Goal: Navigation & Orientation: Find specific page/section

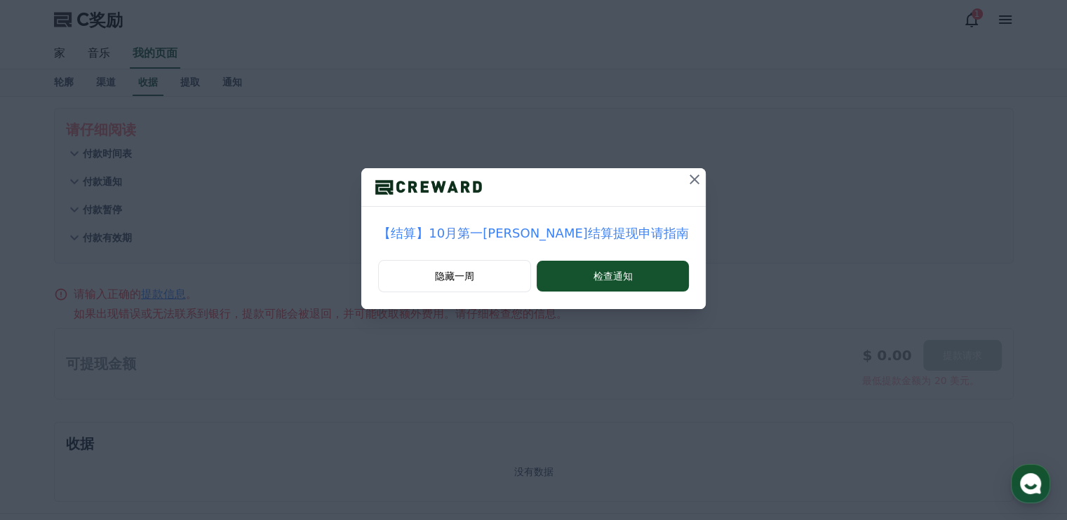
click at [689, 182] on icon at bounding box center [694, 180] width 10 height 10
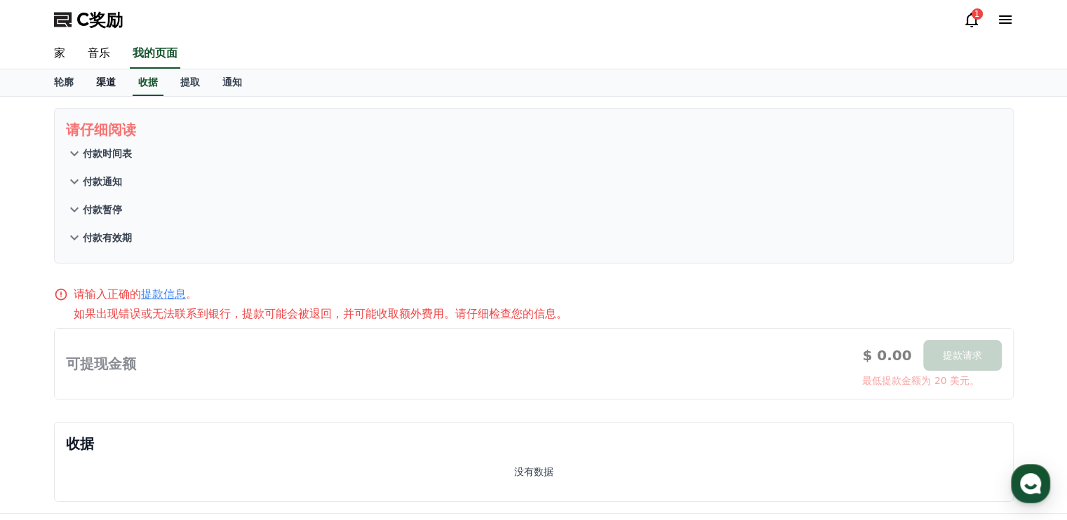
click at [104, 82] on font "渠道" at bounding box center [106, 81] width 20 height 11
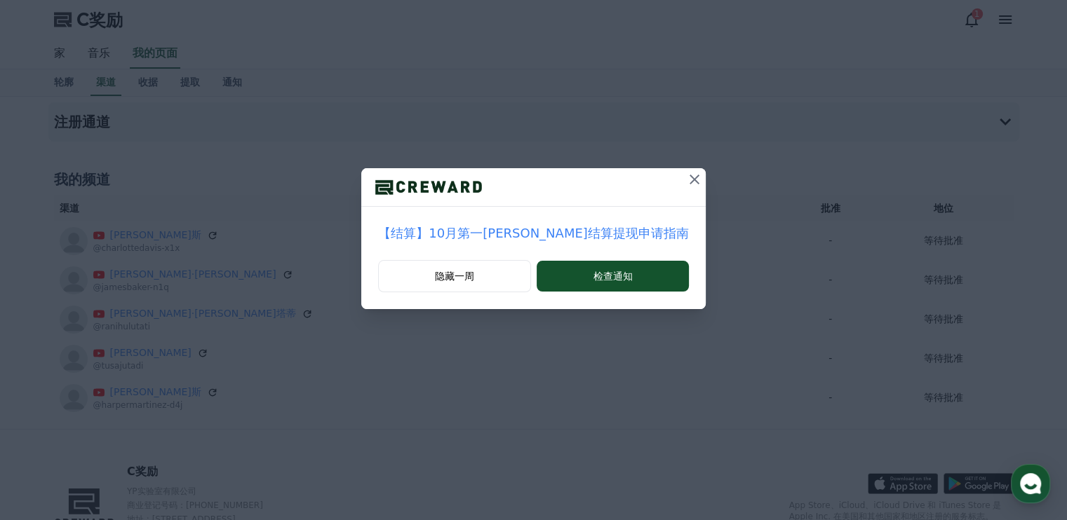
click at [689, 177] on icon at bounding box center [694, 180] width 10 height 10
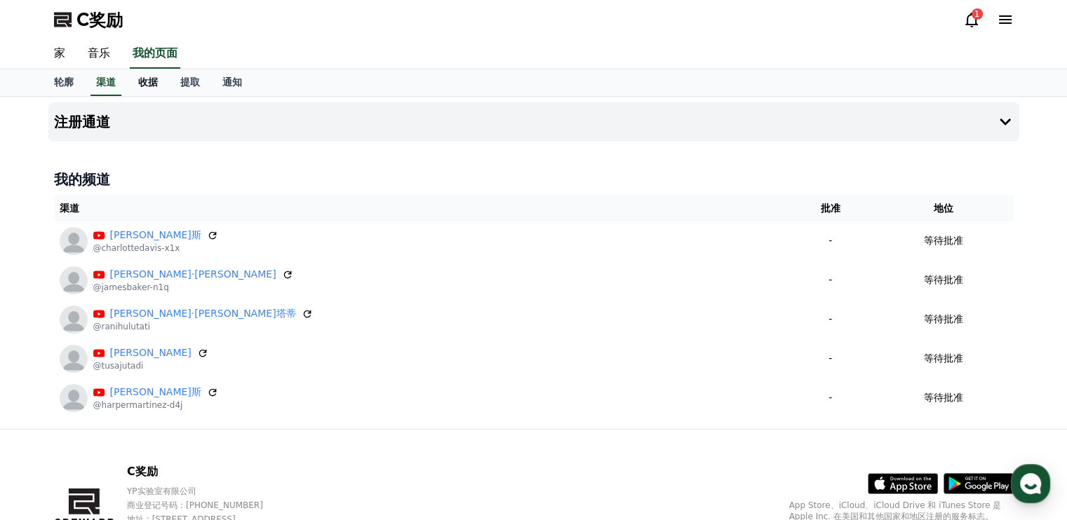
click at [147, 86] on font "收据" at bounding box center [148, 81] width 20 height 11
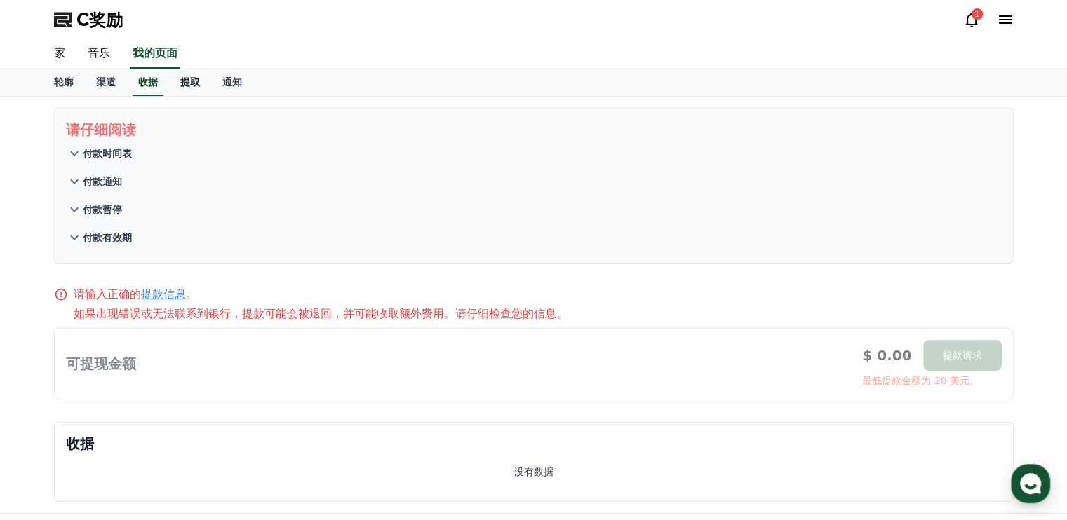
click at [188, 82] on font "提取" at bounding box center [190, 81] width 20 height 11
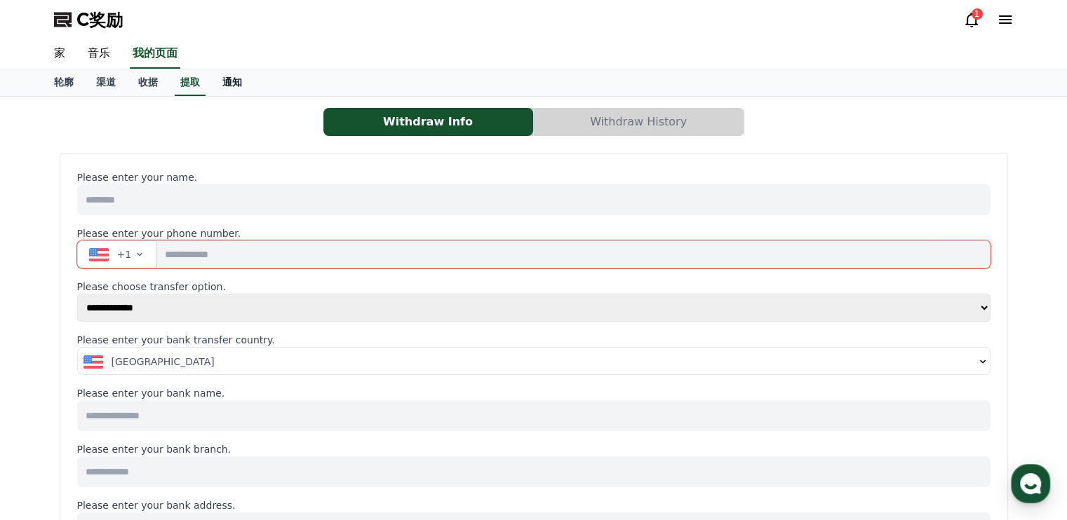
click at [229, 83] on font "通知" at bounding box center [232, 81] width 20 height 11
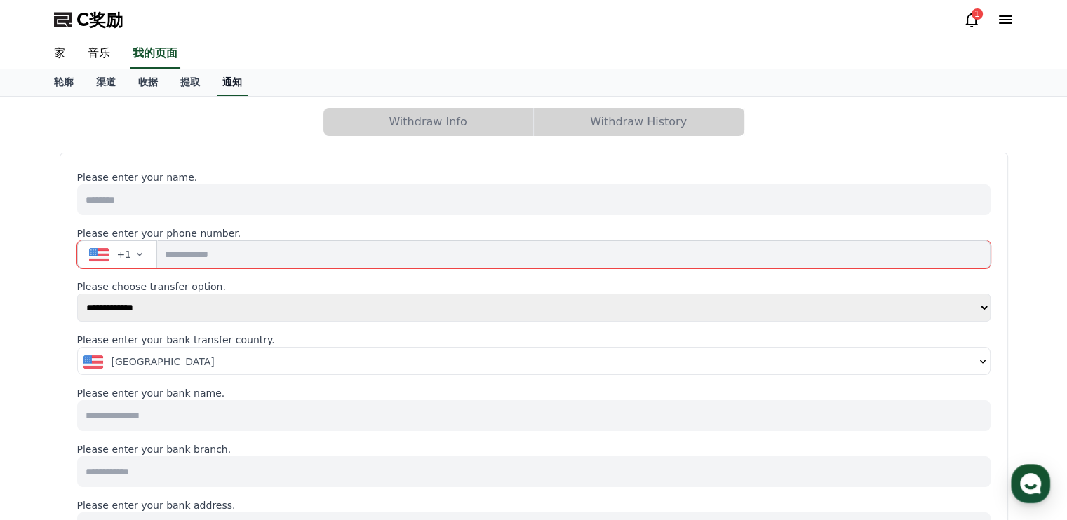
select select
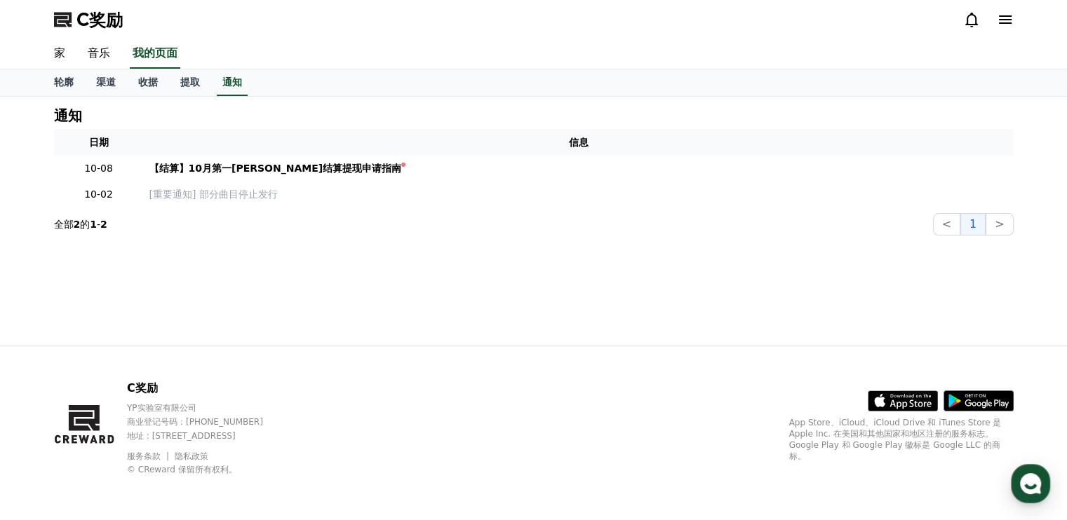
drag, startPoint x: 323, startPoint y: 5, endPoint x: 261, endPoint y: 305, distance: 306.4
click at [261, 305] on div "通知 日期 信息 10-08 【结算】10月第一周周结算提现申请指南 10-02 [重要通知] 部分曲目停止发行 全部 2 的 1 - 2 < 1 >" at bounding box center [534, 221] width 982 height 249
drag, startPoint x: 272, startPoint y: 0, endPoint x: 398, endPoint y: 368, distance: 389.2
click at [398, 368] on div "C奖励 YP实验室有限公司 商业登记号码：655-81-03655 地址 : 京畿道金浦市阳村邑安国路495号3楼305-BI16室 服务条款 隐私政策 © …" at bounding box center [534, 433] width 982 height 174
